Goal: Navigation & Orientation: Find specific page/section

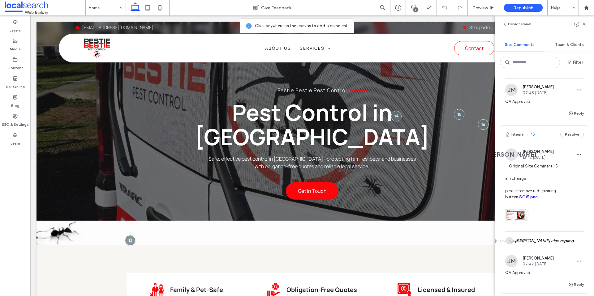
scroll to position [124, 0]
click at [550, 190] on span "--Original Site Comment 15-- all/change please remove red spinning button. SC15…" at bounding box center [544, 181] width 79 height 37
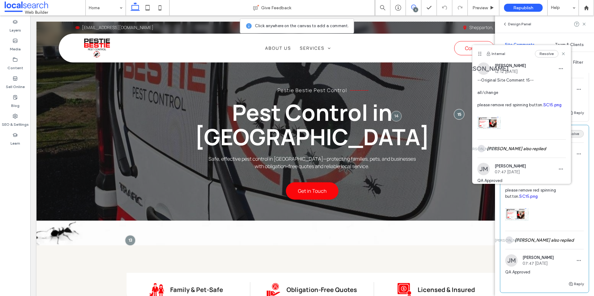
click at [574, 138] on button "Resolve" at bounding box center [571, 133] width 23 height 7
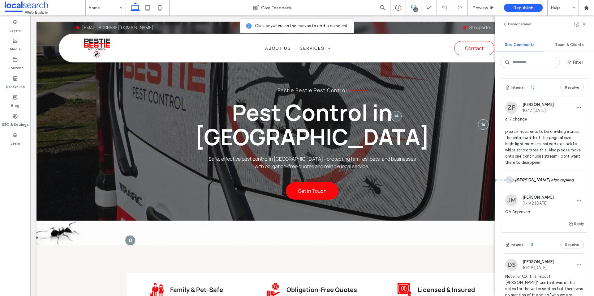
scroll to position [318, 0]
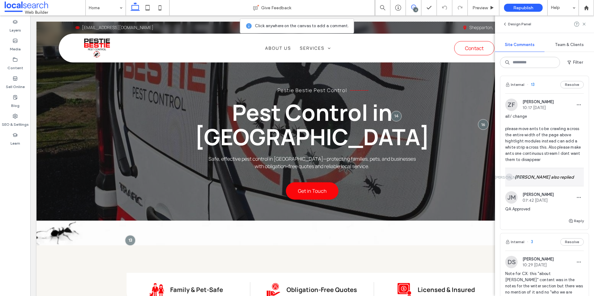
click at [558, 182] on div "JA Janmark Arreza also replied" at bounding box center [544, 177] width 79 height 18
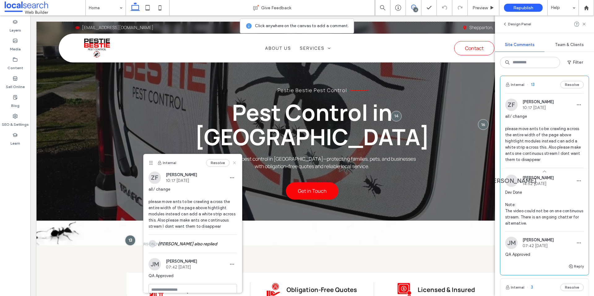
click at [234, 163] on use at bounding box center [234, 162] width 3 height 3
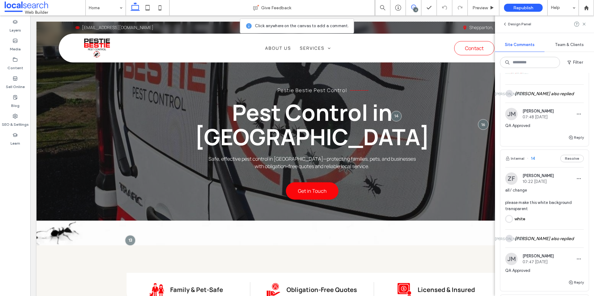
scroll to position [101, 0]
click at [564, 245] on div "JA Janmark Arreza also replied" at bounding box center [544, 237] width 79 height 18
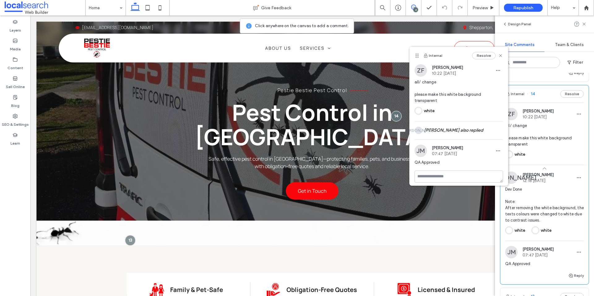
scroll to position [166, 0]
click at [571, 96] on button "Resolve" at bounding box center [571, 91] width 23 height 7
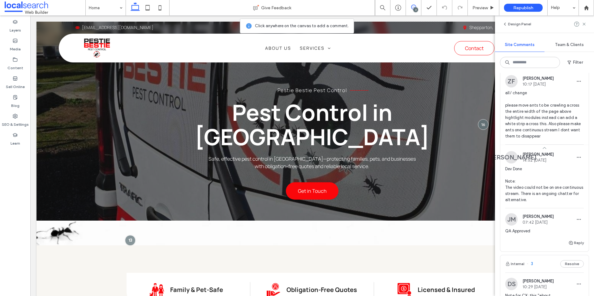
scroll to position [193, 0]
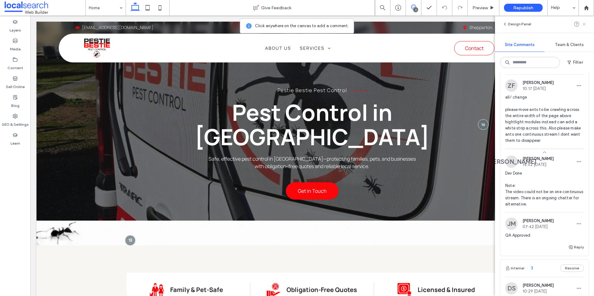
click at [585, 23] on use at bounding box center [583, 24] width 3 height 3
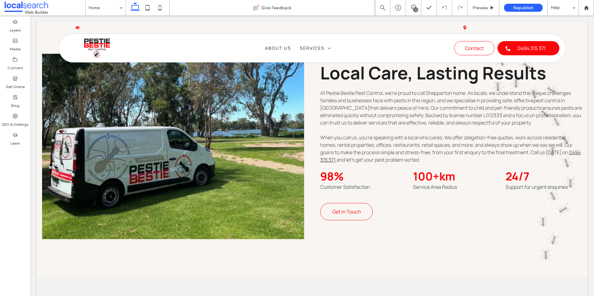
scroll to position [0, 0]
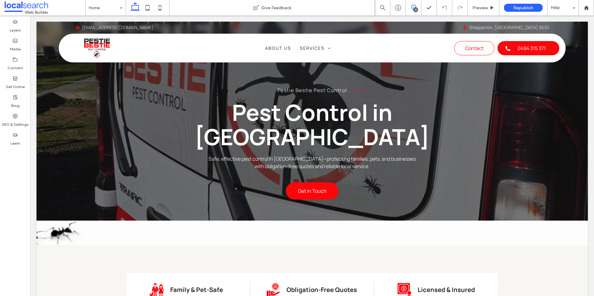
click at [415, 5] on icon at bounding box center [413, 7] width 5 height 5
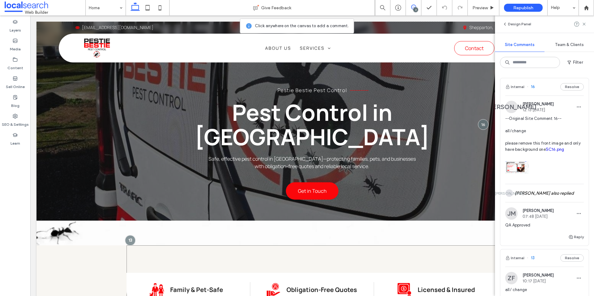
click at [448, 254] on div "Family Pet Icon Family & Pet-Safe Obligation Icon Obligation-Free Quotes Licens…" at bounding box center [311, 278] width 371 height 67
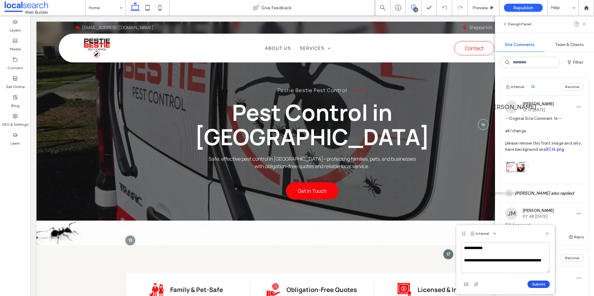
type textarea "**********"
click at [539, 282] on button "Submit" at bounding box center [538, 284] width 22 height 7
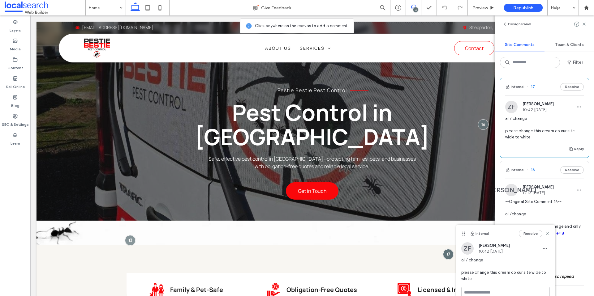
click at [547, 233] on use at bounding box center [546, 233] width 3 height 3
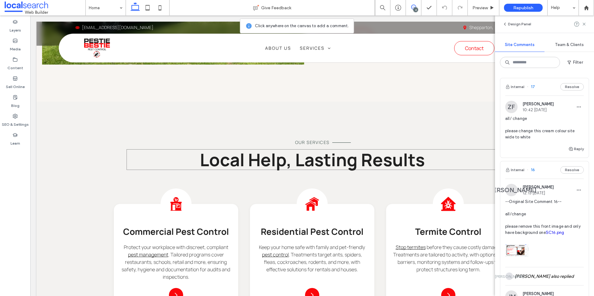
scroll to position [472, 0]
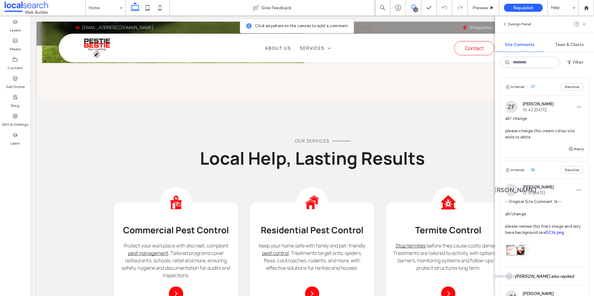
drag, startPoint x: 583, startPoint y: 24, endPoint x: 574, endPoint y: 32, distance: 11.6
click at [583, 24] on use at bounding box center [583, 24] width 3 height 3
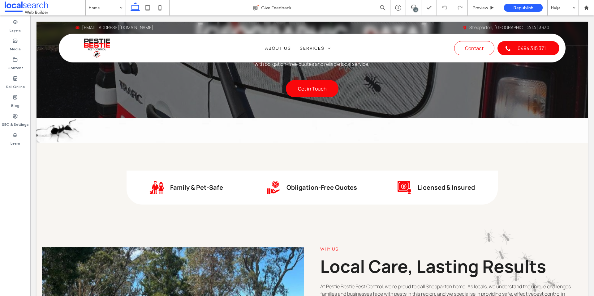
scroll to position [109, 0]
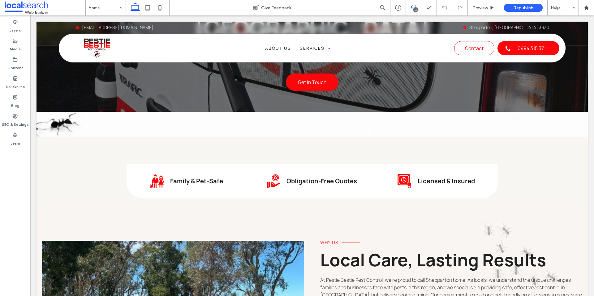
click at [414, 6] on icon at bounding box center [413, 7] width 5 height 5
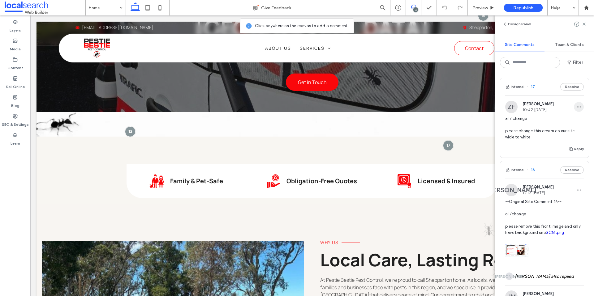
click at [581, 103] on span "button" at bounding box center [578, 107] width 10 height 10
click at [560, 121] on div "Edit" at bounding box center [555, 123] width 55 height 12
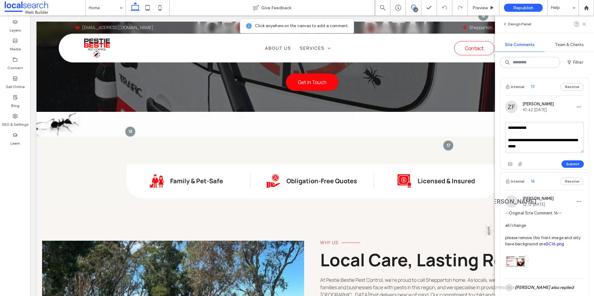
drag, startPoint x: 569, startPoint y: 139, endPoint x: 556, endPoint y: 141, distance: 12.7
click at [556, 141] on textarea "**********" at bounding box center [544, 137] width 79 height 31
click at [568, 139] on textarea "**********" at bounding box center [544, 137] width 79 height 31
drag, startPoint x: 569, startPoint y: 139, endPoint x: 516, endPoint y: 147, distance: 53.1
click at [516, 147] on textarea "**********" at bounding box center [544, 137] width 79 height 31
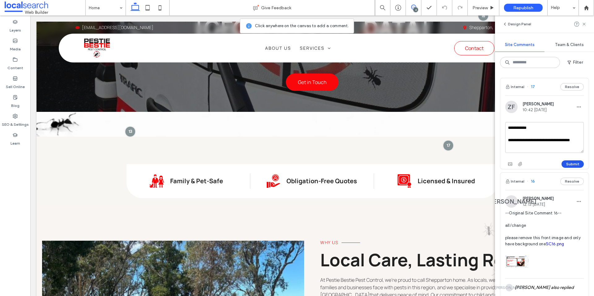
type textarea "**********"
click at [576, 162] on button "Submit" at bounding box center [572, 163] width 22 height 7
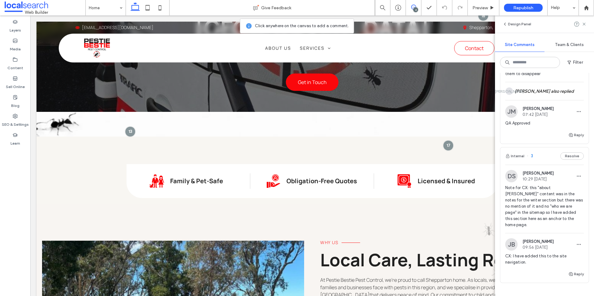
scroll to position [421, 0]
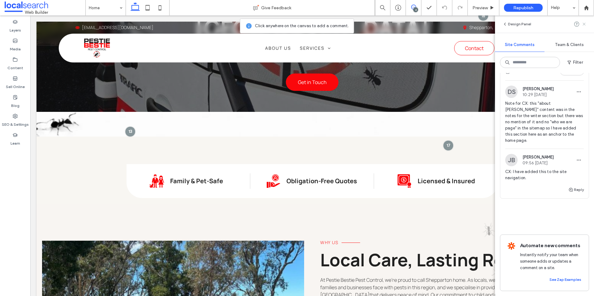
click at [582, 23] on icon at bounding box center [583, 24] width 5 height 5
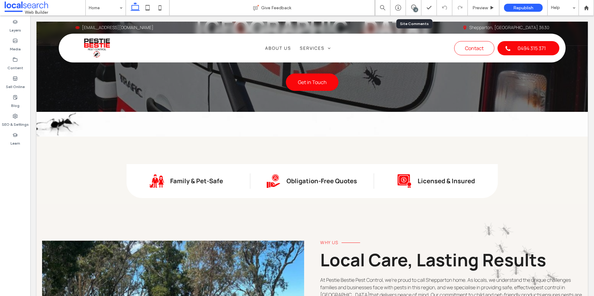
click at [416, 4] on div "4" at bounding box center [413, 7] width 15 height 15
click at [413, 8] on div "4" at bounding box center [415, 9] width 5 height 5
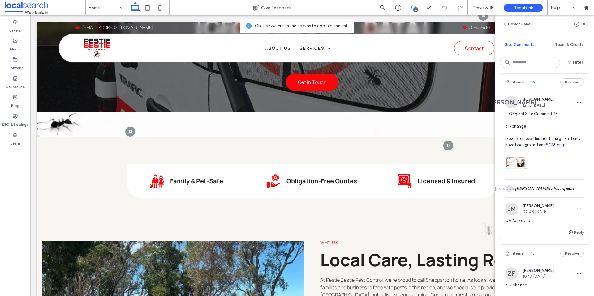
scroll to position [83, 0]
click at [445, 121] on div at bounding box center [311, 124] width 551 height 25
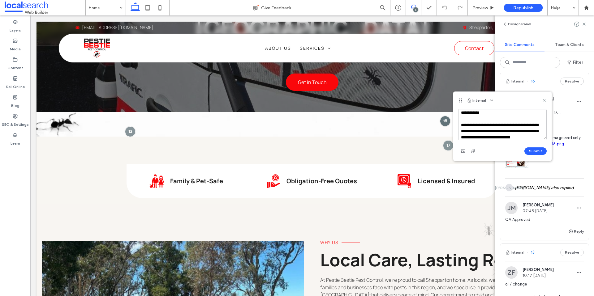
scroll to position [8, 0]
type textarea "**********"
click at [533, 151] on button "Submit" at bounding box center [535, 150] width 22 height 7
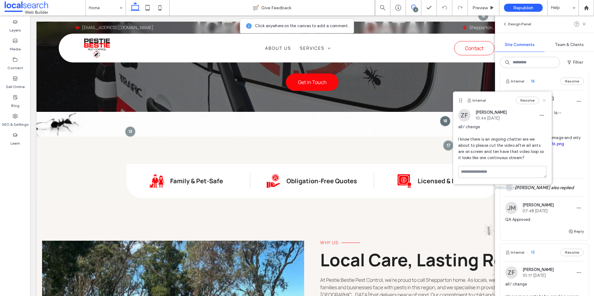
click at [543, 101] on use at bounding box center [543, 100] width 3 height 3
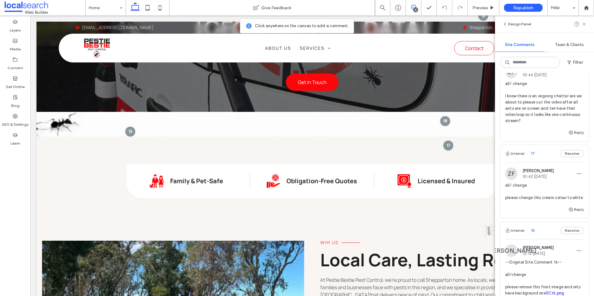
scroll to position [0, 0]
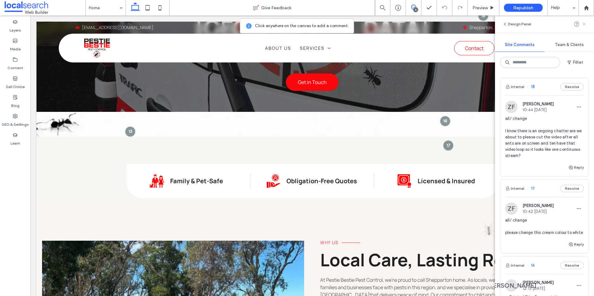
click at [584, 25] on use at bounding box center [583, 24] width 3 height 3
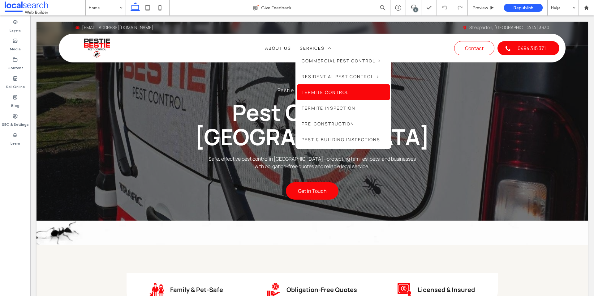
click at [311, 94] on span "Termite Control" at bounding box center [324, 92] width 47 height 6
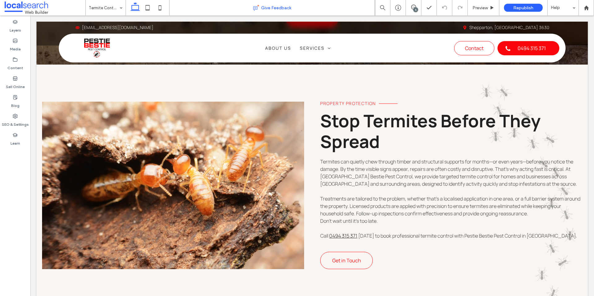
scroll to position [213, 0]
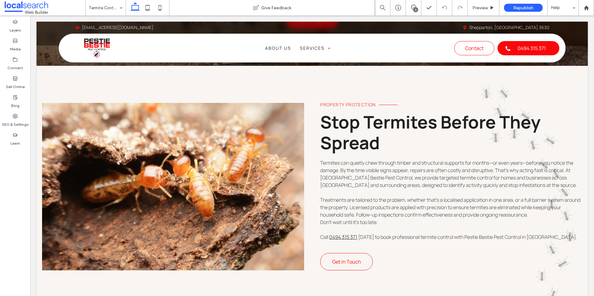
click at [417, 8] on div "5" at bounding box center [415, 9] width 5 height 5
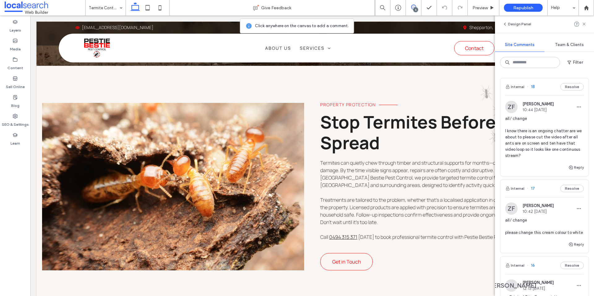
scroll to position [113, 0]
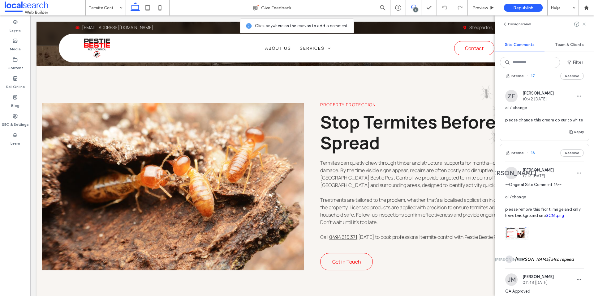
click at [585, 25] on use at bounding box center [583, 24] width 3 height 3
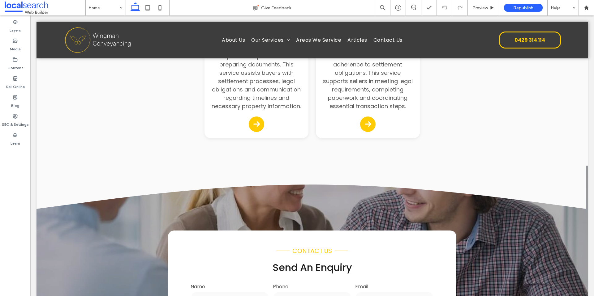
scroll to position [773, 0]
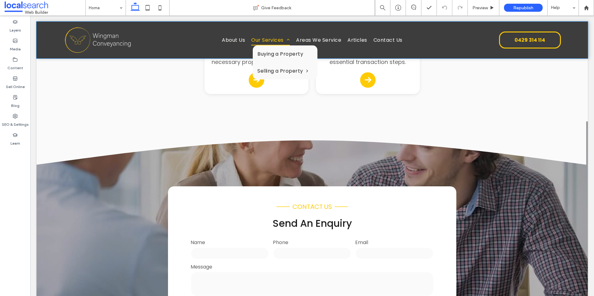
click at [270, 43] on span "Our Services" at bounding box center [270, 40] width 39 height 11
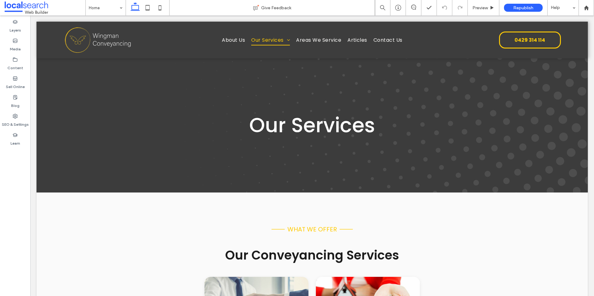
scroll to position [0, 0]
click at [238, 36] on span "About Us" at bounding box center [233, 40] width 23 height 11
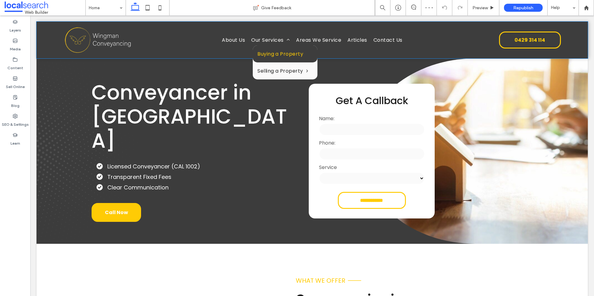
click at [269, 54] on span "Buying a Property" at bounding box center [280, 54] width 46 height 8
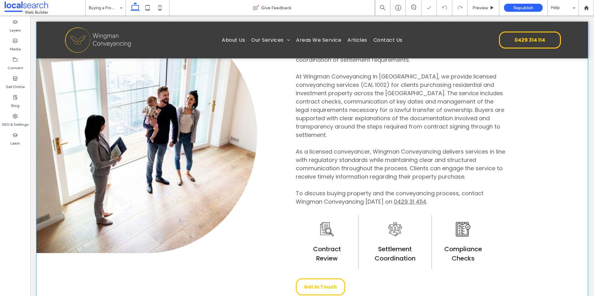
click at [114, 141] on link at bounding box center [146, 135] width 220 height 236
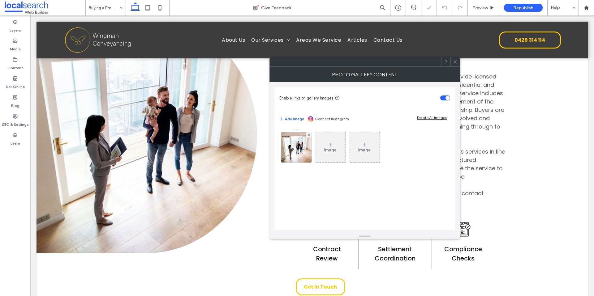
scroll to position [308, 0]
click at [301, 149] on img at bounding box center [296, 147] width 46 height 30
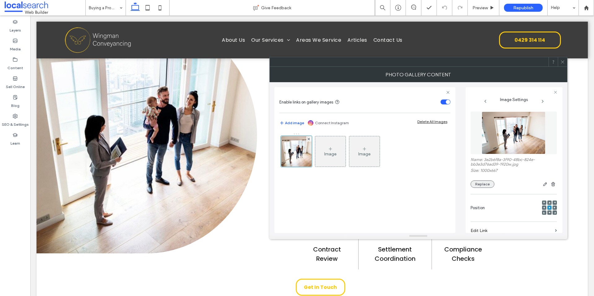
click at [485, 187] on button "Replace" at bounding box center [482, 184] width 24 height 7
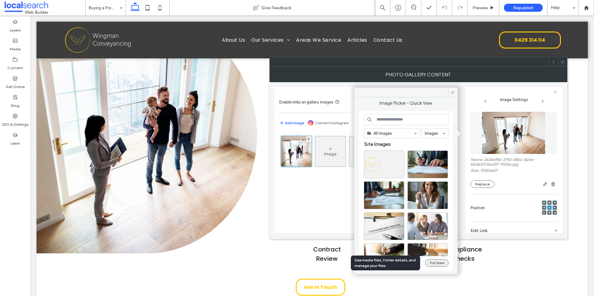
click at [435, 262] on button "Full View" at bounding box center [436, 262] width 23 height 7
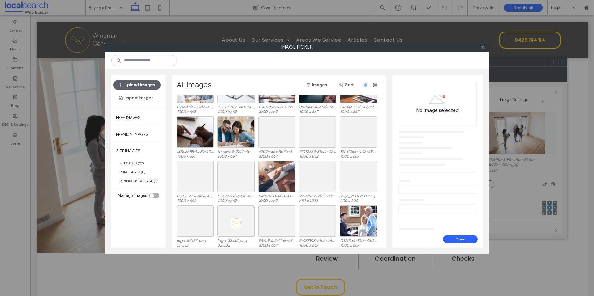
scroll to position [172, 0]
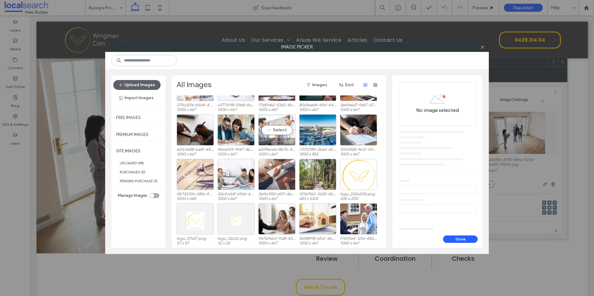
click at [284, 133] on div "Select" at bounding box center [276, 129] width 37 height 31
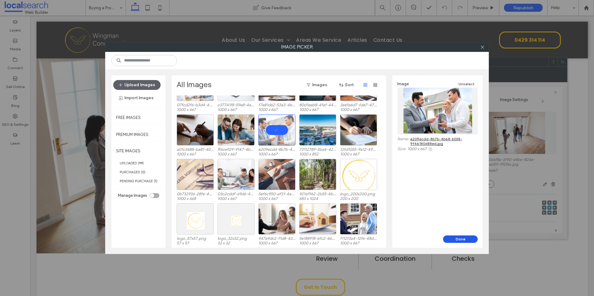
click at [471, 240] on button "Done" at bounding box center [460, 239] width 35 height 7
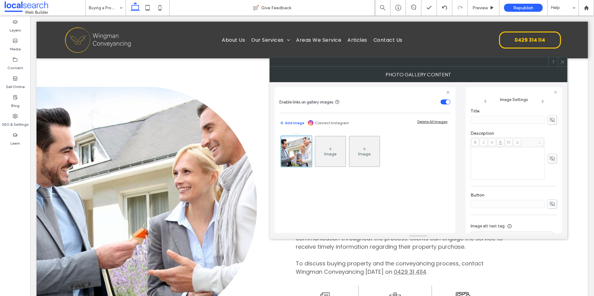
scroll to position [171, 0]
drag, startPoint x: 506, startPoint y: 207, endPoint x: 523, endPoint y: 208, distance: 17.0
click at [523, 208] on textarea "**********" at bounding box center [511, 213] width 83 height 23
click at [488, 215] on textarea "**********" at bounding box center [511, 213] width 83 height 23
type textarea "**********"
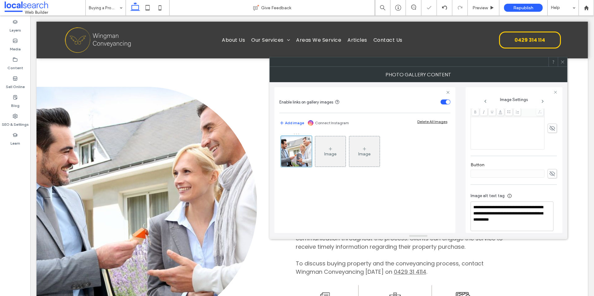
click at [527, 254] on div "Buying Process Divider Icon Understanding Property Purchases Buying property is…" at bounding box center [442, 205] width 292 height 377
click at [560, 60] on icon at bounding box center [562, 62] width 5 height 5
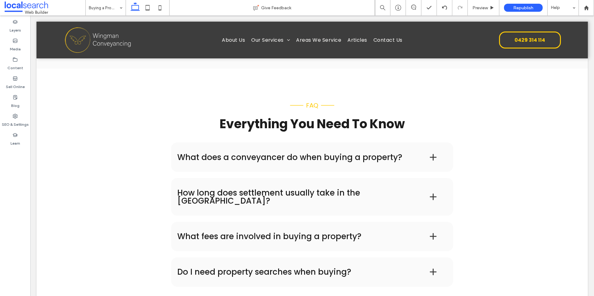
scroll to position [854, 0]
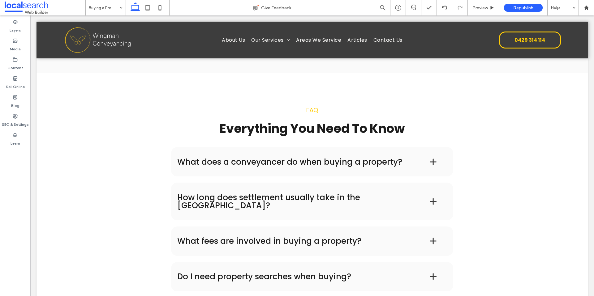
click at [393, 157] on div "What does a conveyancer do when buying a property?" at bounding box center [312, 161] width 282 height 29
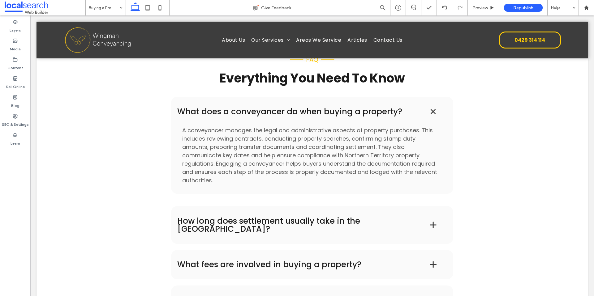
scroll to position [905, 0]
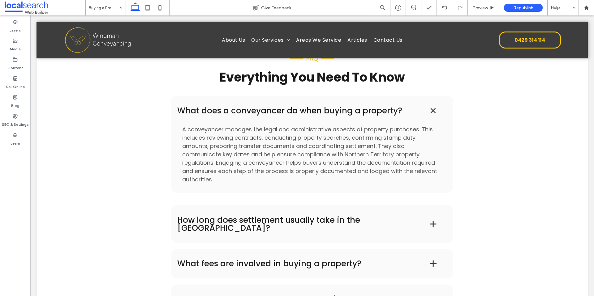
click at [390, 216] on h4 "How long does settlement usually take in the [GEOGRAPHIC_DATA]?" at bounding box center [293, 224] width 232 height 16
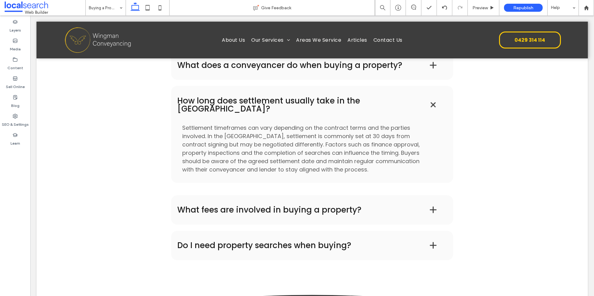
scroll to position [952, 0]
click at [388, 209] on div "What fees are involved in buying a property?" at bounding box center [312, 209] width 282 height 29
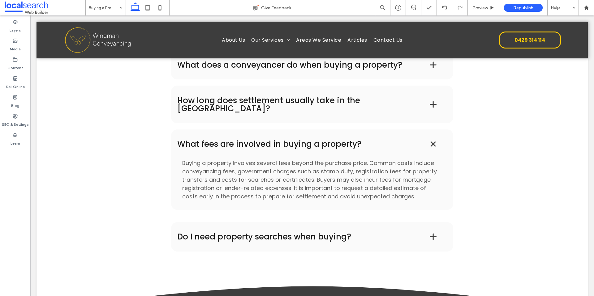
click at [388, 222] on div "Do I need property searches when buying?" at bounding box center [312, 236] width 282 height 29
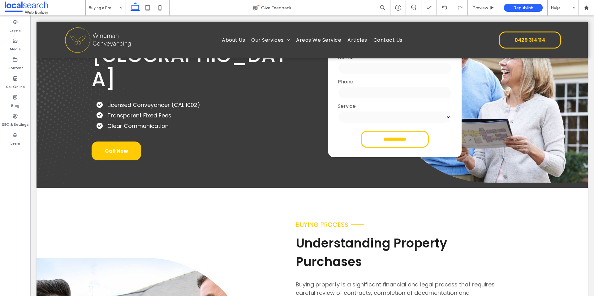
scroll to position [0, 0]
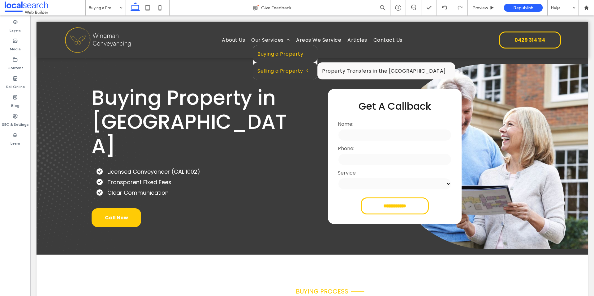
drag, startPoint x: 298, startPoint y: 83, endPoint x: 267, endPoint y: 67, distance: 34.4
click at [267, 67] on span "Selling a Property" at bounding box center [282, 71] width 51 height 8
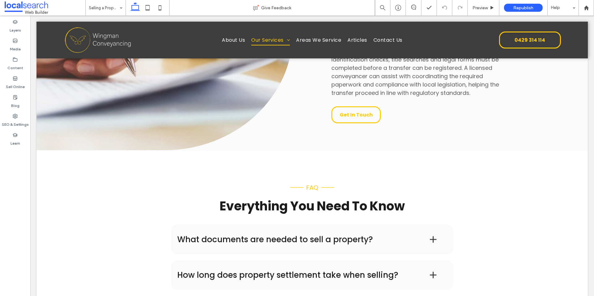
scroll to position [942, 0]
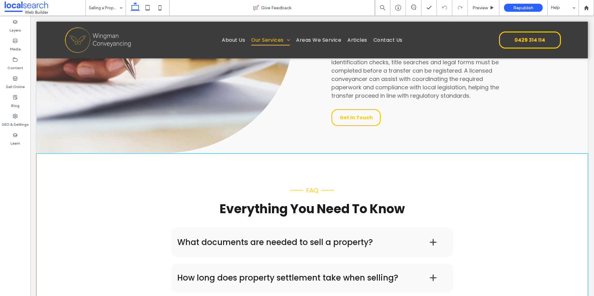
click at [280, 235] on div "What documents are needed to sell a property?" at bounding box center [312, 242] width 282 height 29
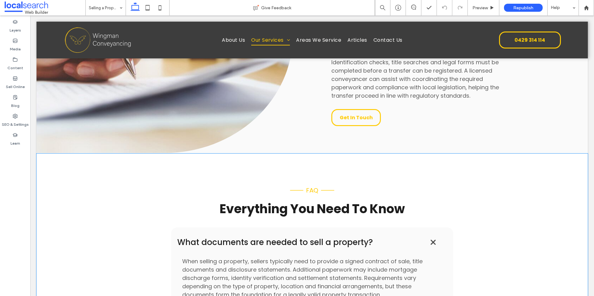
scroll to position [1020, 0]
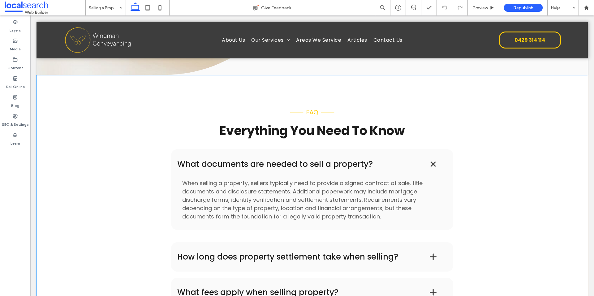
click at [283, 242] on div "How long does property settlement take when selling?" at bounding box center [312, 256] width 282 height 29
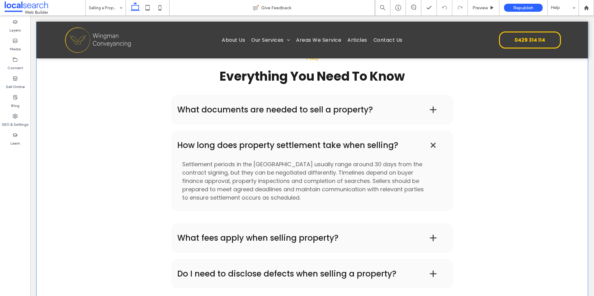
scroll to position [1082, 0]
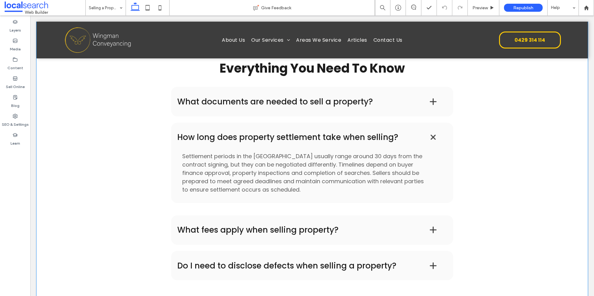
click at [283, 235] on div "What documents are needed to sell a property? When selling a property, sellers …" at bounding box center [312, 180] width 282 height 187
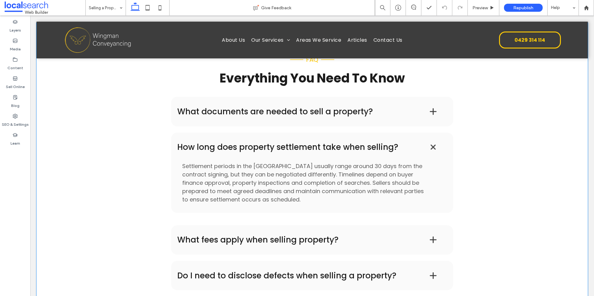
scroll to position [1071, 0]
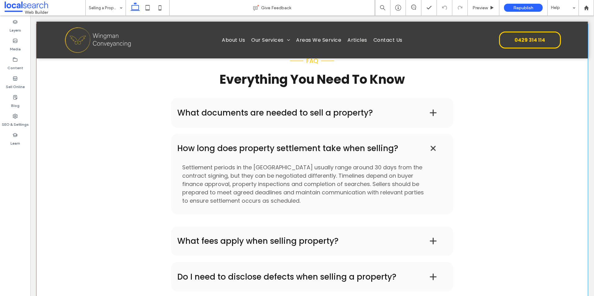
click at [283, 235] on div "What fees apply when selling property?" at bounding box center [312, 241] width 282 height 29
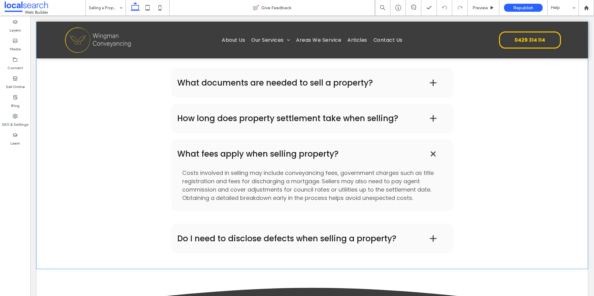
scroll to position [1101, 0]
click at [283, 235] on div "Do I need to disclose defects when selling a property?" at bounding box center [312, 238] width 282 height 29
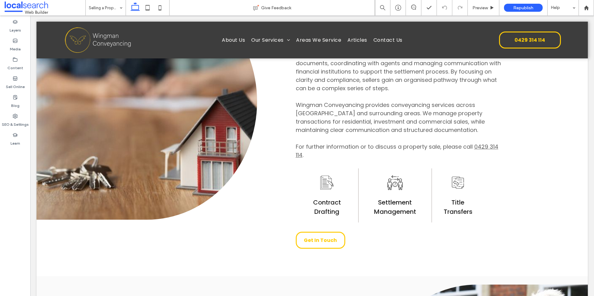
scroll to position [0, 0]
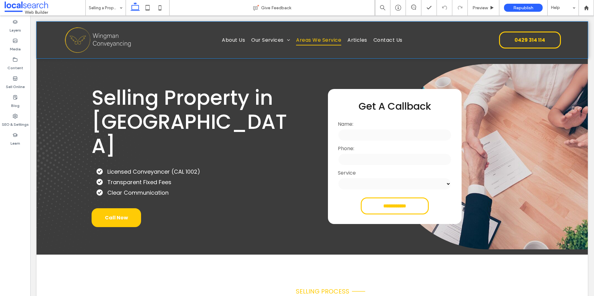
click at [312, 42] on span "Areas We Service" at bounding box center [318, 40] width 45 height 11
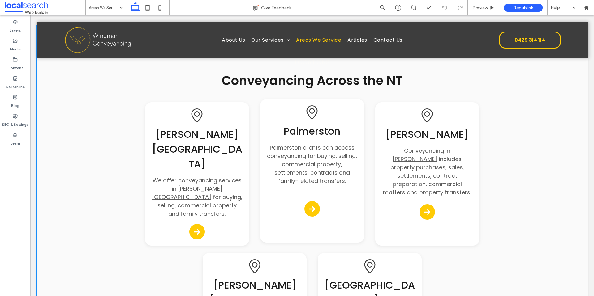
scroll to position [163, 0]
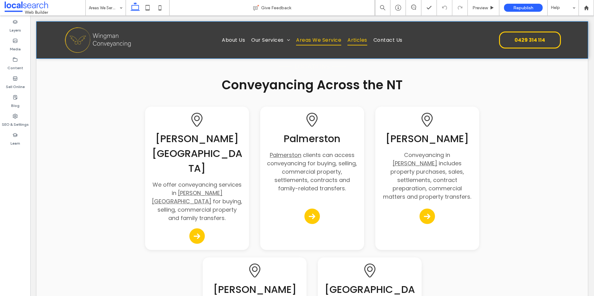
click at [354, 43] on span "Articles" at bounding box center [357, 40] width 20 height 11
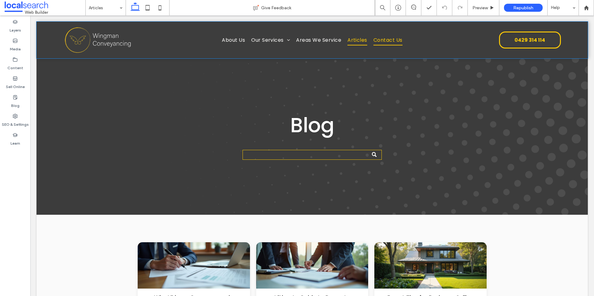
click at [385, 44] on span "Contact Us" at bounding box center [387, 40] width 29 height 11
